Goal: Navigation & Orientation: Go to known website

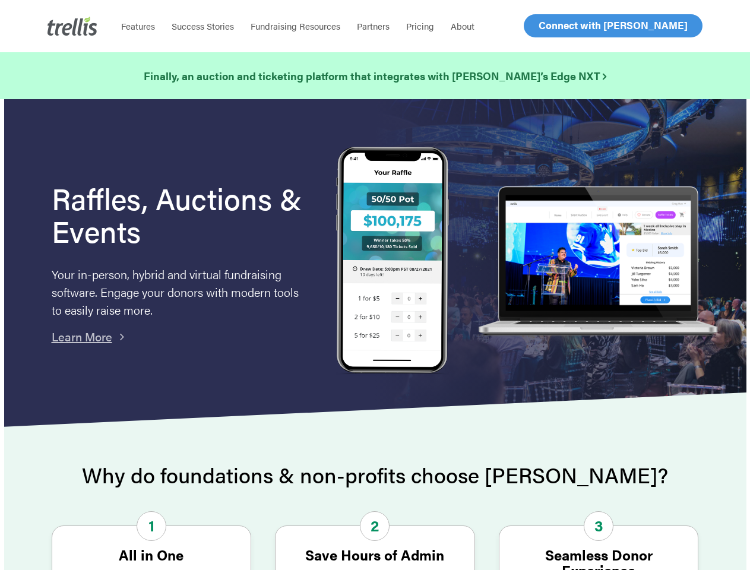
click at [375, 285] on img at bounding box center [392, 262] width 113 height 230
